Goal: Find specific page/section: Find specific page/section

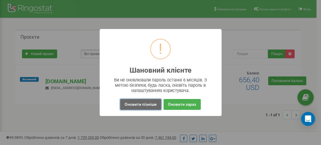
click at [151, 105] on button "Оновити пізніше" at bounding box center [140, 104] width 41 height 11
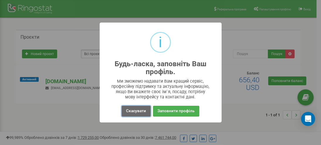
click at [144, 109] on button "Скасувати" at bounding box center [136, 111] width 29 height 11
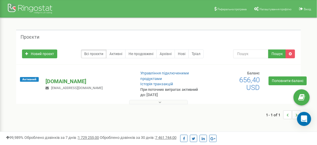
click at [57, 83] on p "[DOMAIN_NAME]" at bounding box center [87, 82] width 85 height 8
click at [118, 54] on link "Активні" at bounding box center [115, 54] width 19 height 9
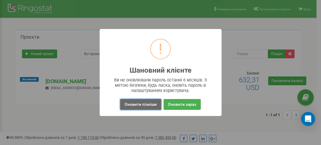
click at [146, 103] on button "Оновити пізніше" at bounding box center [140, 104] width 41 height 11
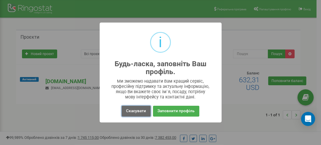
click at [138, 112] on button "Скасувати" at bounding box center [136, 111] width 29 height 11
